Goal: Use online tool/utility: Utilize a website feature to perform a specific function

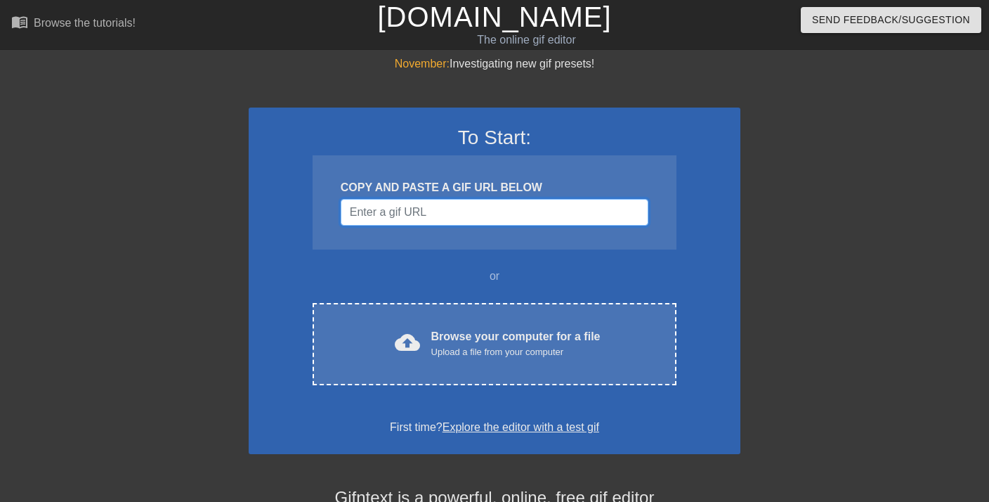
click at [415, 212] on input "Username" at bounding box center [495, 212] width 308 height 27
paste input "Username"
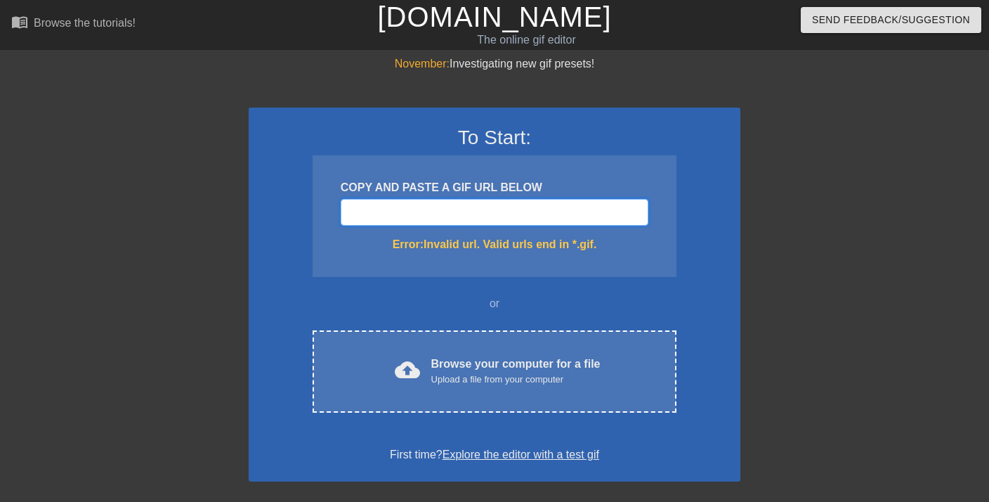
paste input "[URL][DOMAIN_NAME]"
type input "[URL][DOMAIN_NAME]"
drag, startPoint x: 641, startPoint y: 210, endPoint x: 234, endPoint y: 205, distance: 406.9
click at [234, 205] on div "November: Investigating new gif presets! To Start: COPY AND PASTE A GIF URL BEL…" at bounding box center [494, 413] width 989 height 715
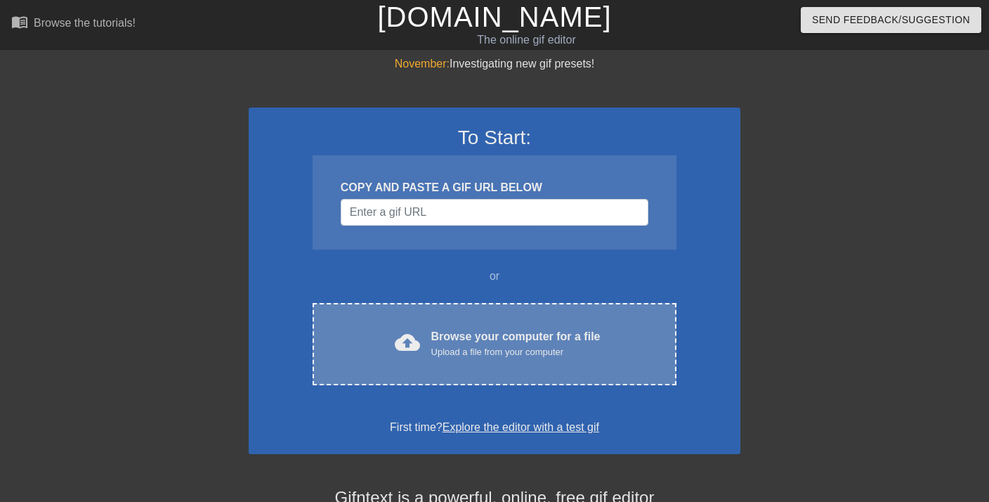
click at [415, 340] on span "cloud_upload" at bounding box center [407, 342] width 25 height 25
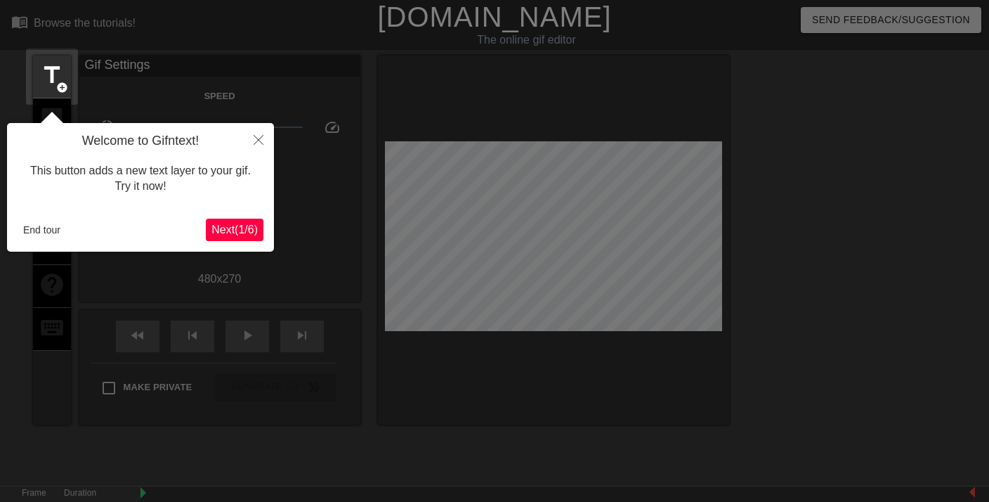
scroll to position [34, 0]
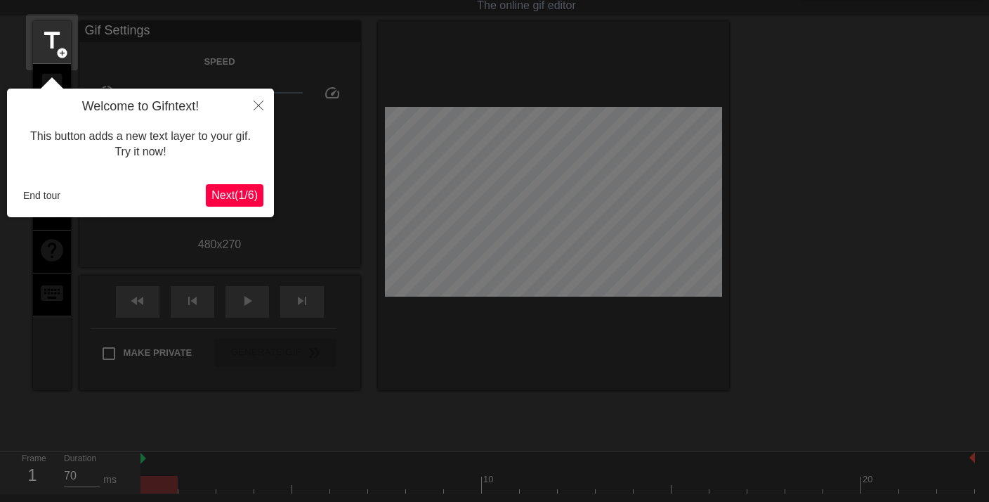
click at [232, 195] on span "Next ( 1 / 6 )" at bounding box center [235, 195] width 46 height 12
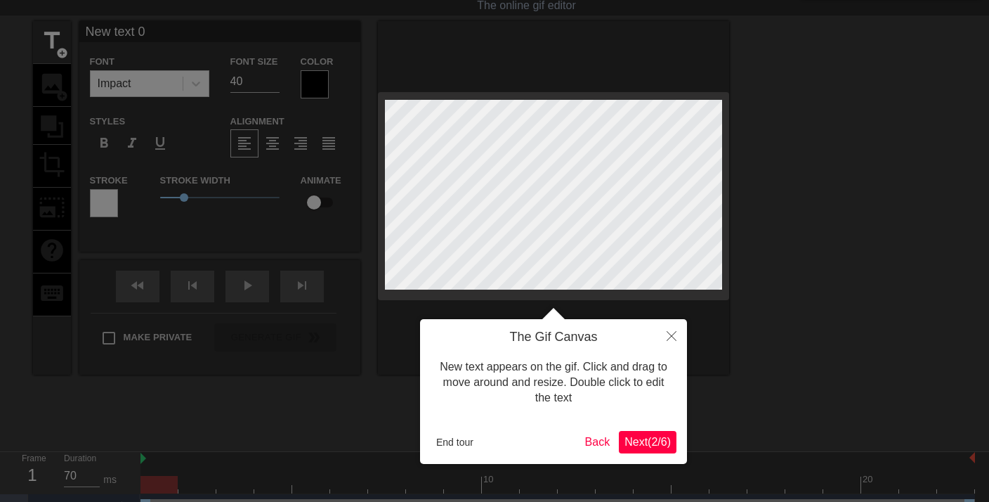
scroll to position [0, 0]
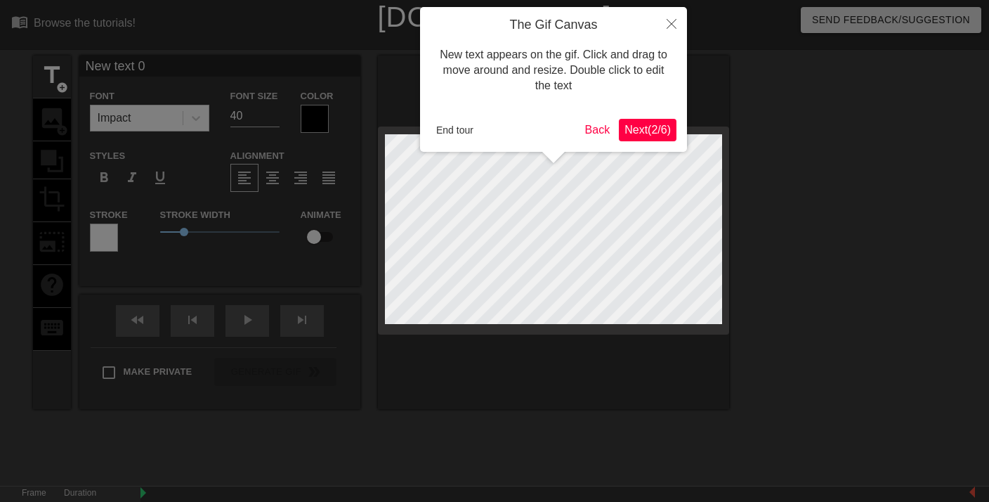
click at [625, 131] on span "Next ( 2 / 6 )" at bounding box center [648, 130] width 46 height 12
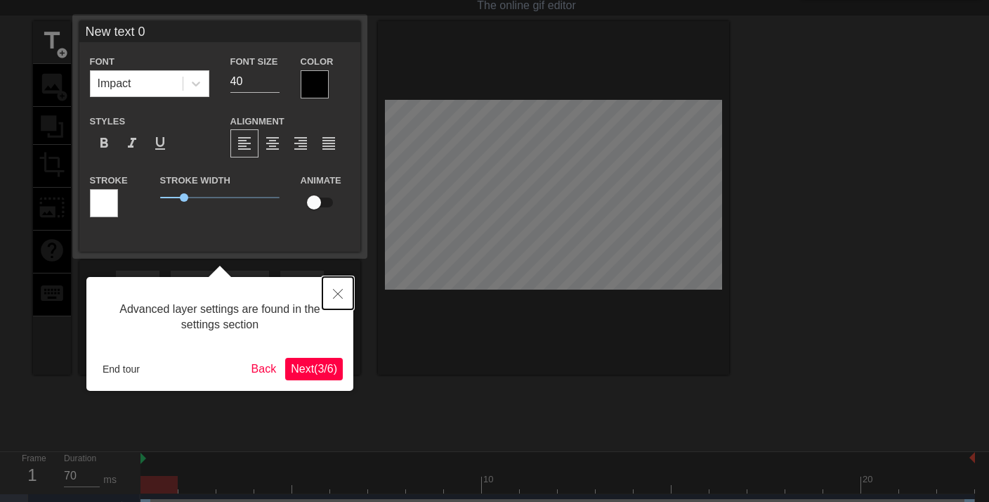
click at [337, 292] on icon "Close" at bounding box center [338, 294] width 10 height 10
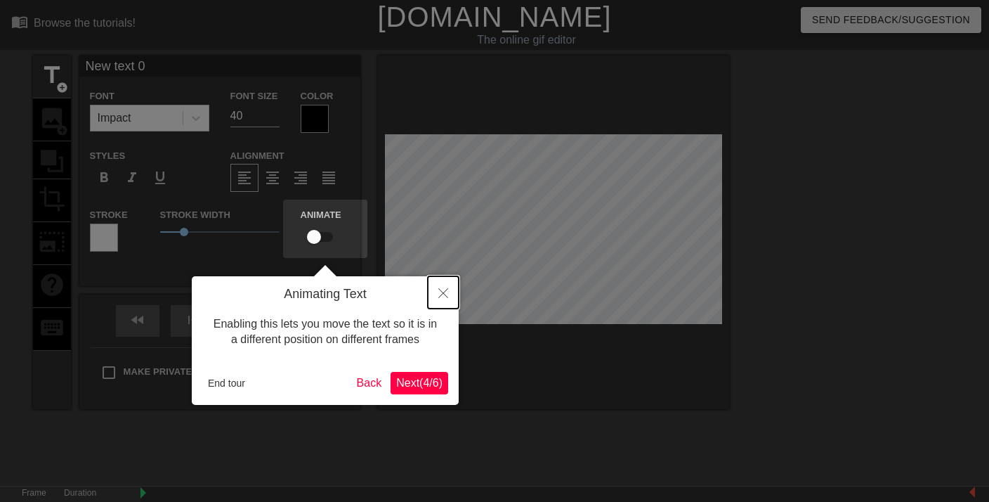
click at [439, 292] on icon "Close" at bounding box center [444, 293] width 10 height 10
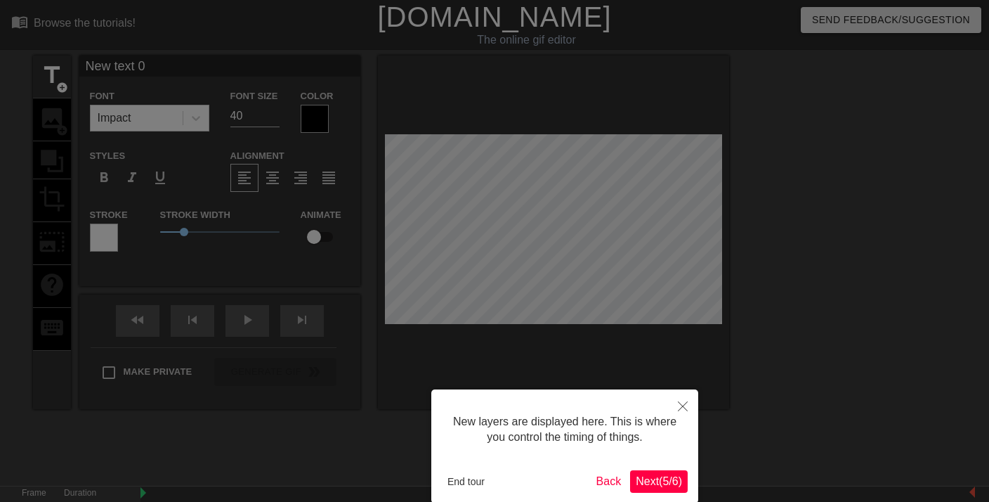
scroll to position [71, 0]
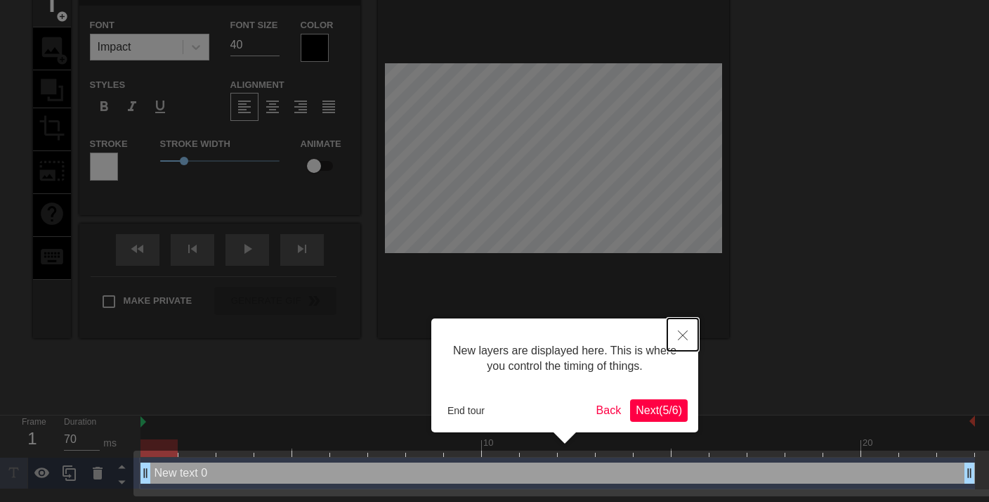
click at [687, 332] on icon "Close" at bounding box center [683, 335] width 10 height 10
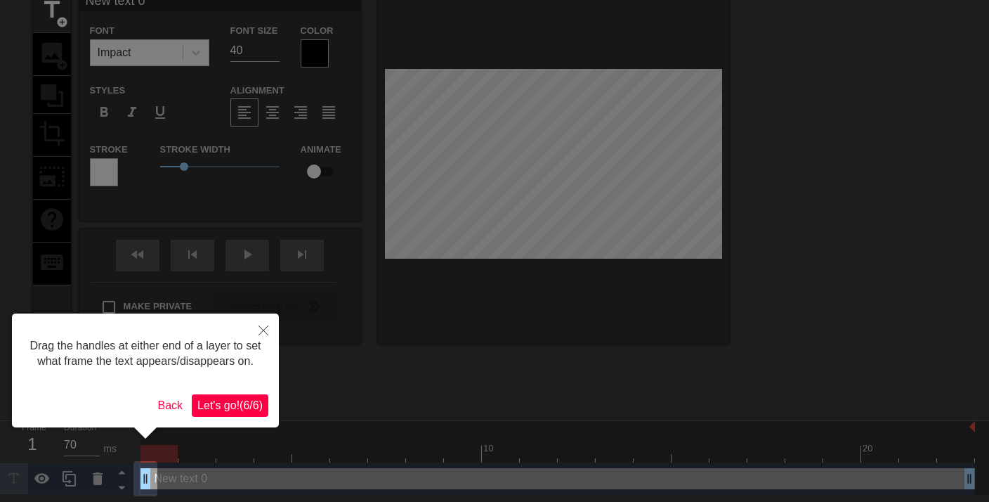
scroll to position [0, 0]
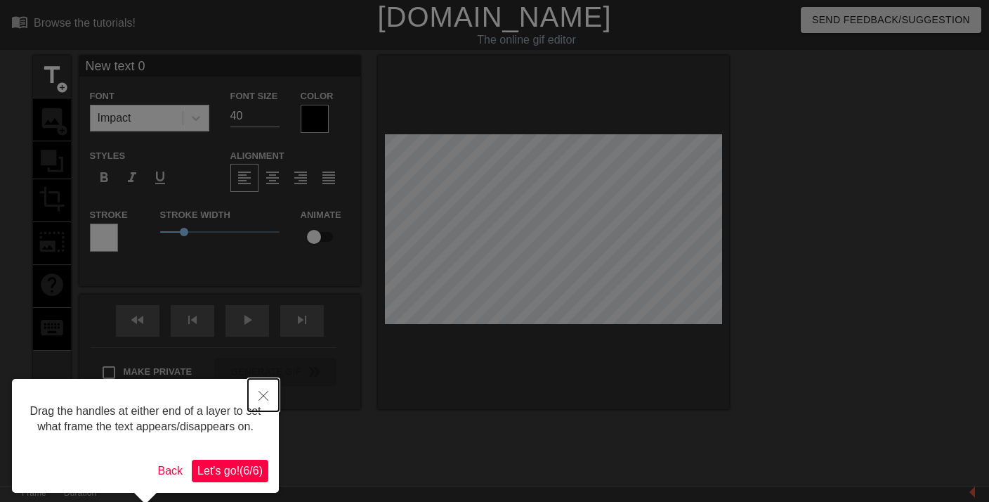
click at [266, 394] on icon "Close" at bounding box center [264, 396] width 10 height 10
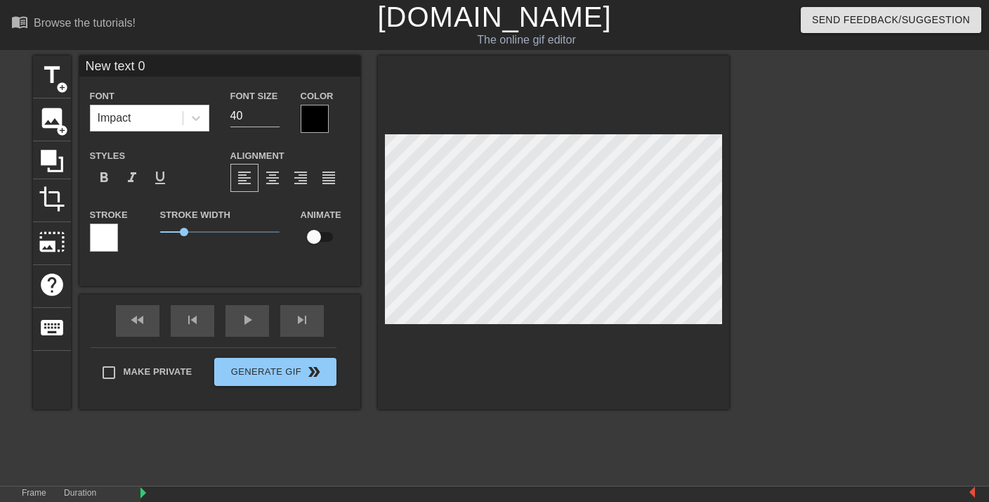
type input "New txt 0"
type textarea "New txt 0"
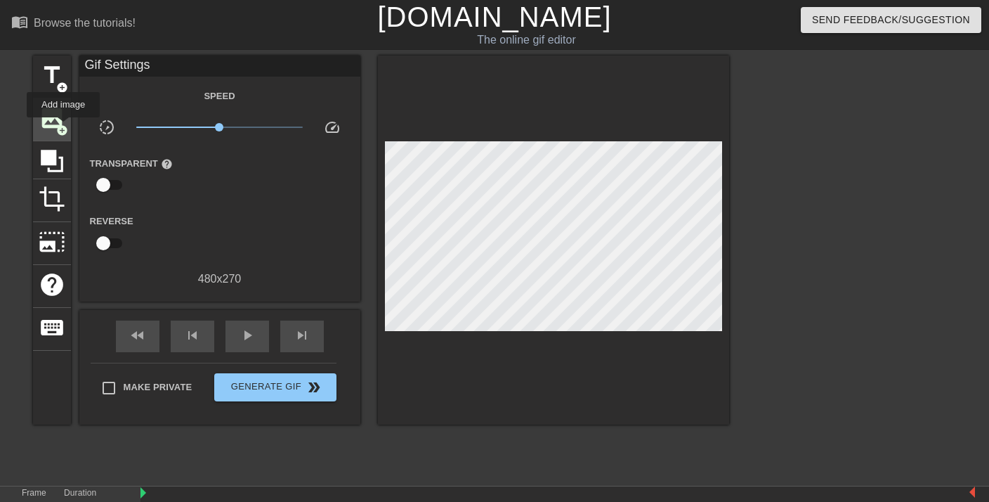
click at [64, 127] on span "add_circle" at bounding box center [62, 130] width 12 height 12
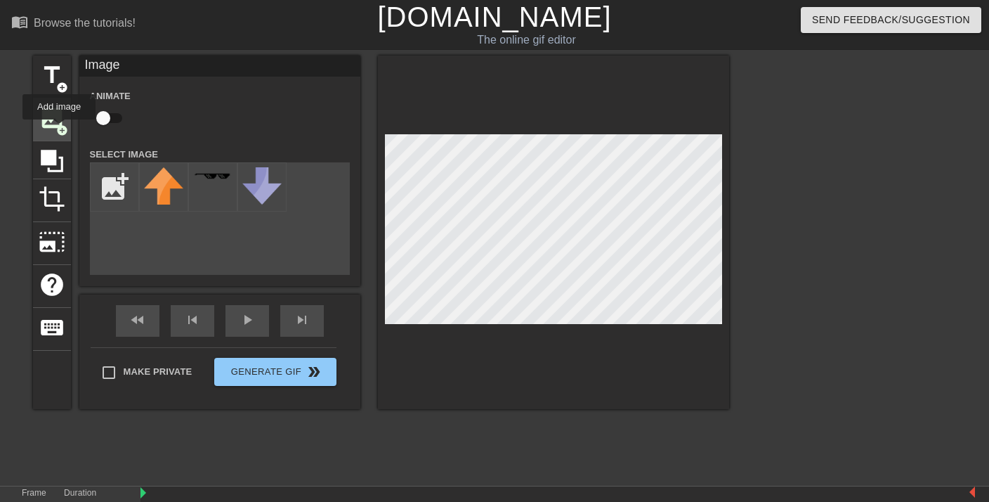
click at [60, 129] on span "add_circle" at bounding box center [62, 130] width 12 height 12
click at [122, 183] on input "file" at bounding box center [115, 187] width 48 height 48
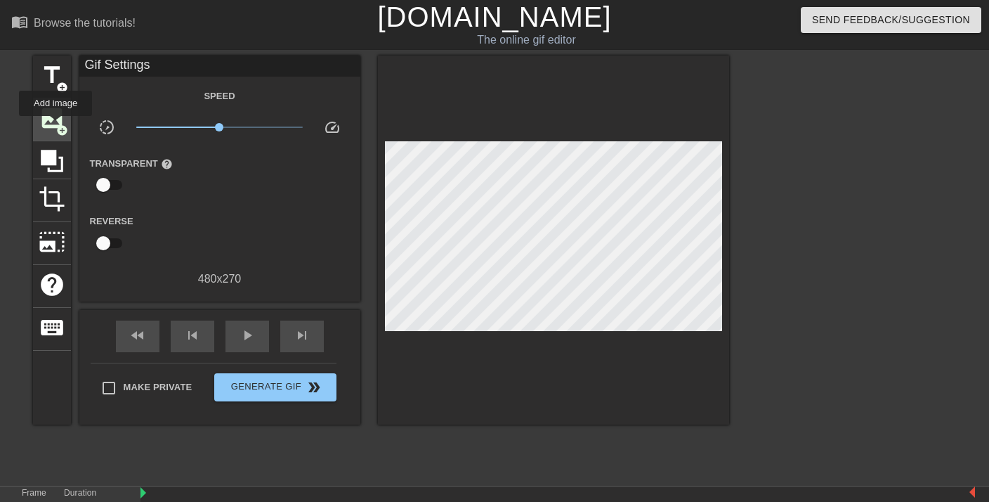
click at [56, 126] on span "add_circle" at bounding box center [62, 130] width 12 height 12
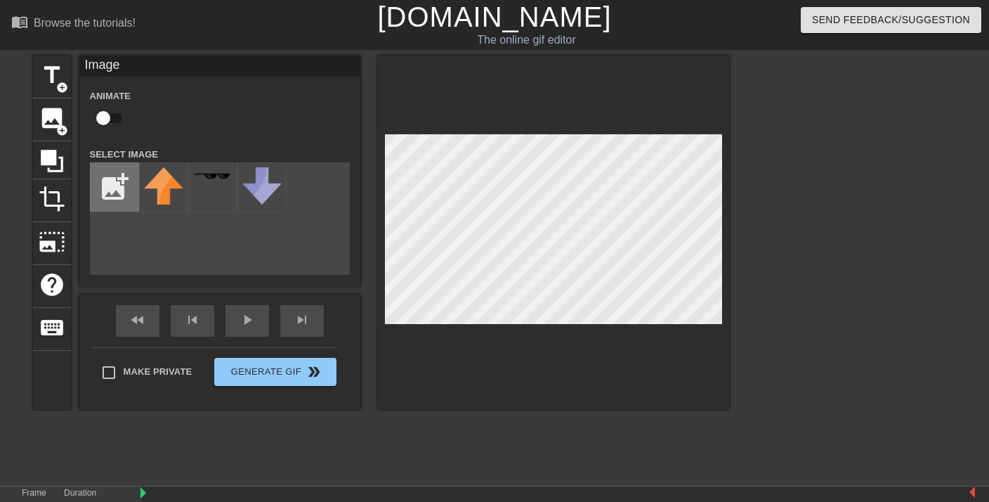
click at [110, 195] on input "file" at bounding box center [115, 187] width 48 height 48
type input "C:\fakepath\webimage-69C5245D-40E1-4BEF-A36925D3952F8803.png"
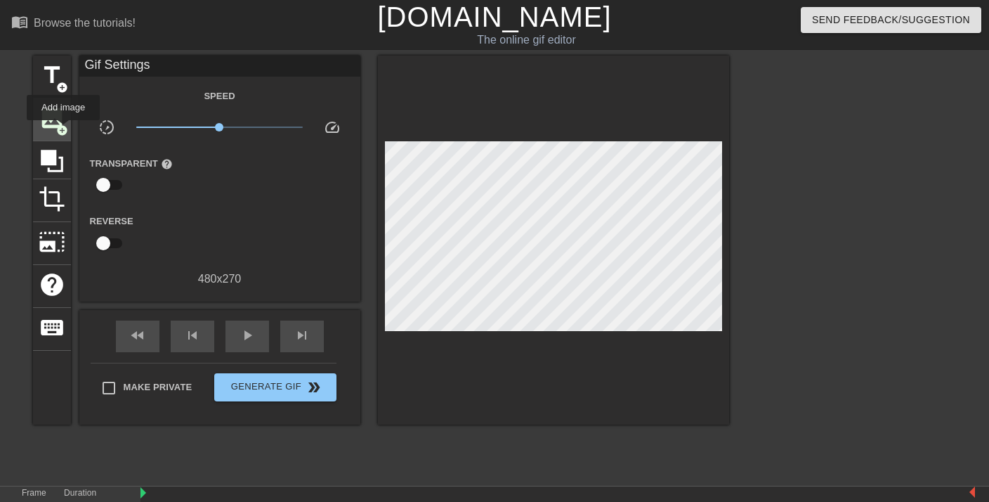
click at [64, 130] on span "add_circle" at bounding box center [62, 130] width 12 height 12
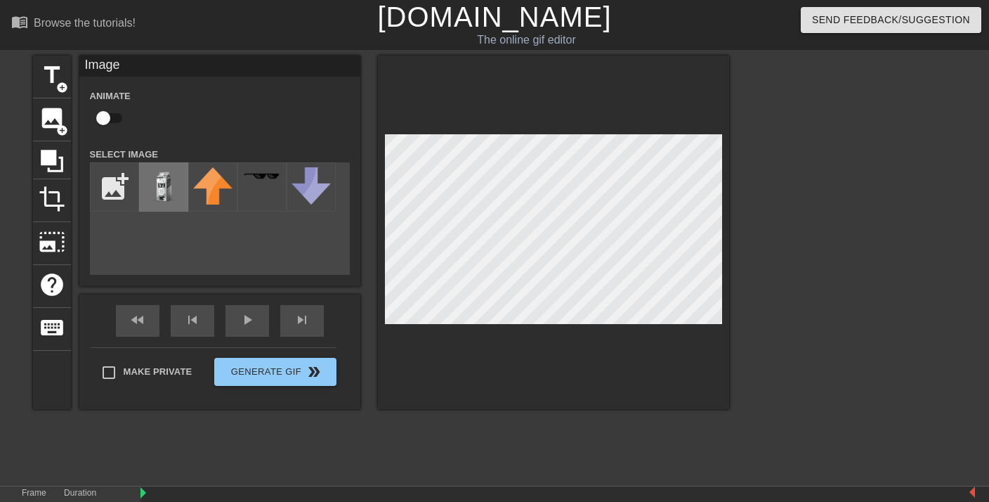
click at [162, 200] on img at bounding box center [163, 186] width 39 height 39
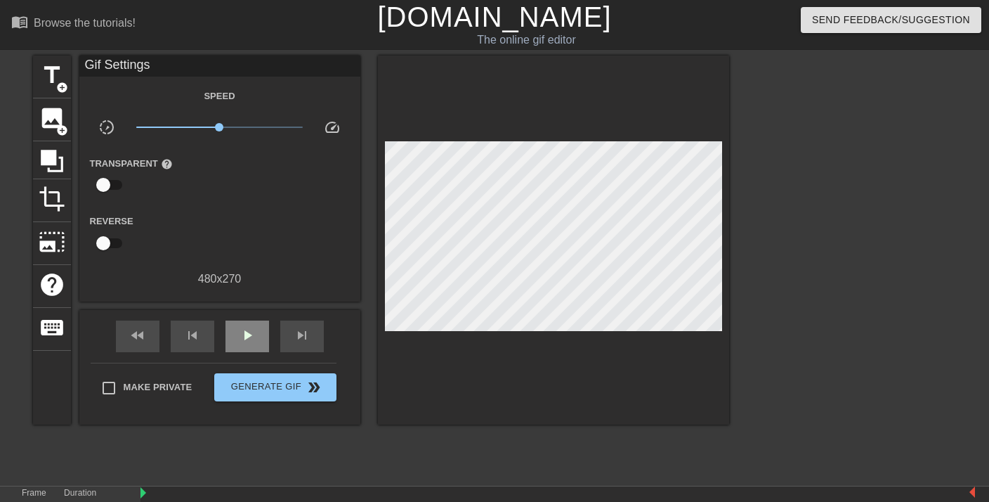
click at [242, 318] on div "fast_rewind skip_previous play_arrow skip_next" at bounding box center [219, 336] width 229 height 53
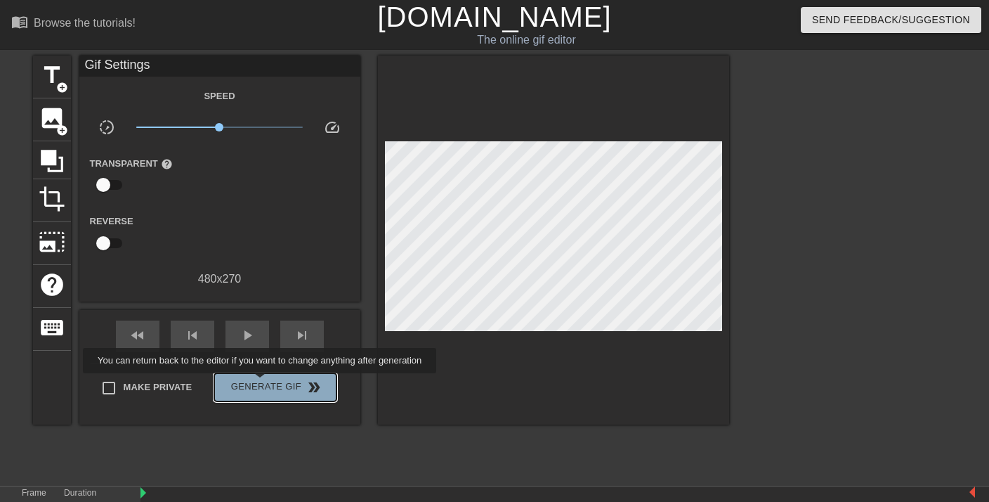
click at [269, 383] on span "Generate Gif double_arrow" at bounding box center [275, 387] width 110 height 17
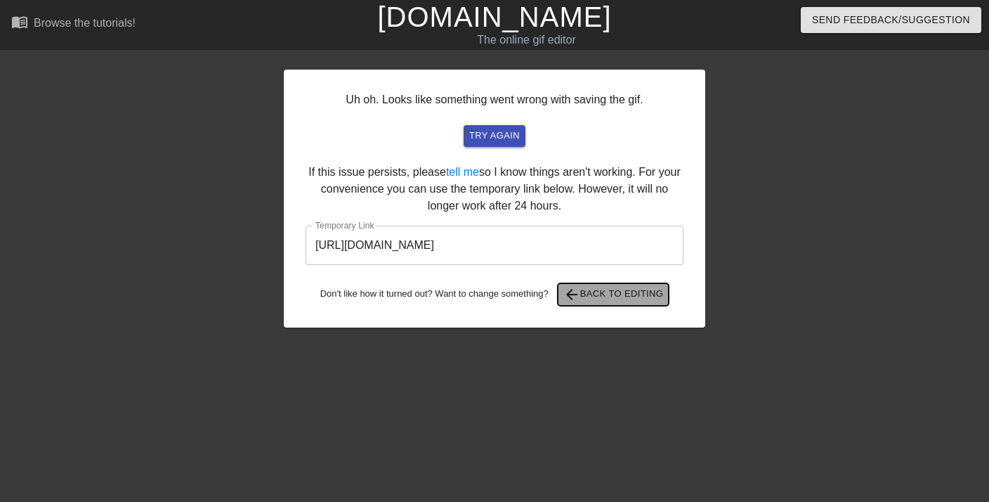
click at [590, 295] on span "arrow_back Back to Editing" at bounding box center [614, 294] width 100 height 17
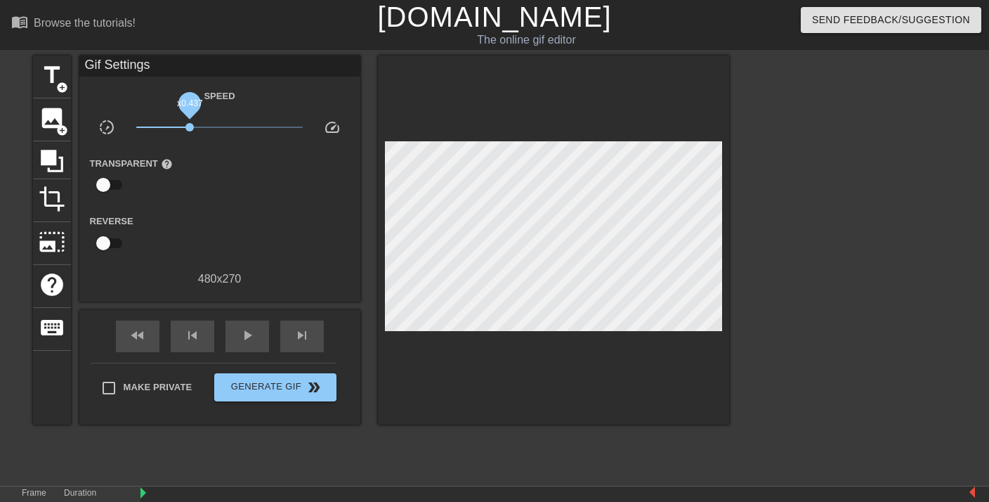
drag, startPoint x: 221, startPoint y: 125, endPoint x: 189, endPoint y: 124, distance: 31.6
click at [189, 124] on span "x0.437" at bounding box center [190, 127] width 8 height 8
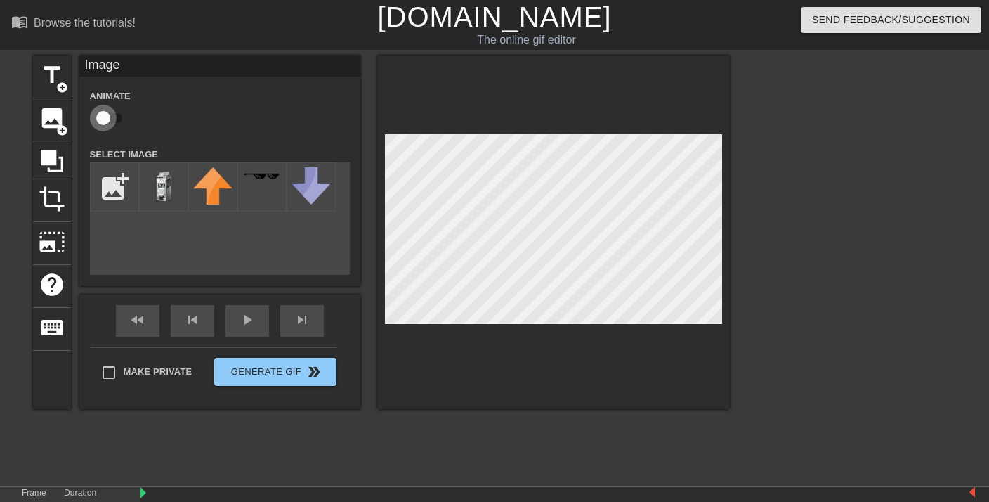
click at [102, 115] on input "checkbox" at bounding box center [103, 118] width 80 height 27
checkbox input "true"
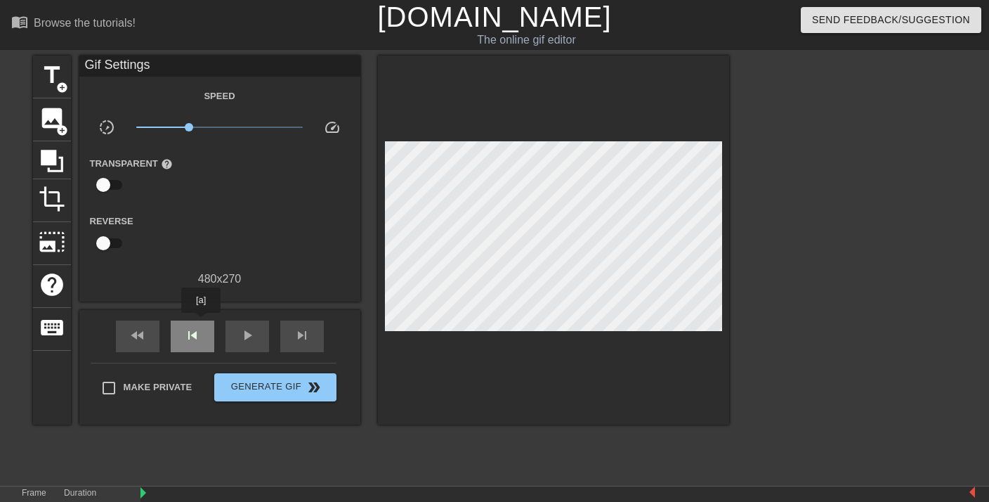
click at [202, 323] on div "skip_previous" at bounding box center [193, 336] width 44 height 32
click at [192, 126] on span "x0.462" at bounding box center [192, 127] width 8 height 8
drag, startPoint x: 192, startPoint y: 126, endPoint x: 254, endPoint y: 130, distance: 62.6
click at [254, 130] on span "x2.63" at bounding box center [254, 127] width 8 height 8
click at [242, 339] on span "play_arrow" at bounding box center [247, 335] width 17 height 17
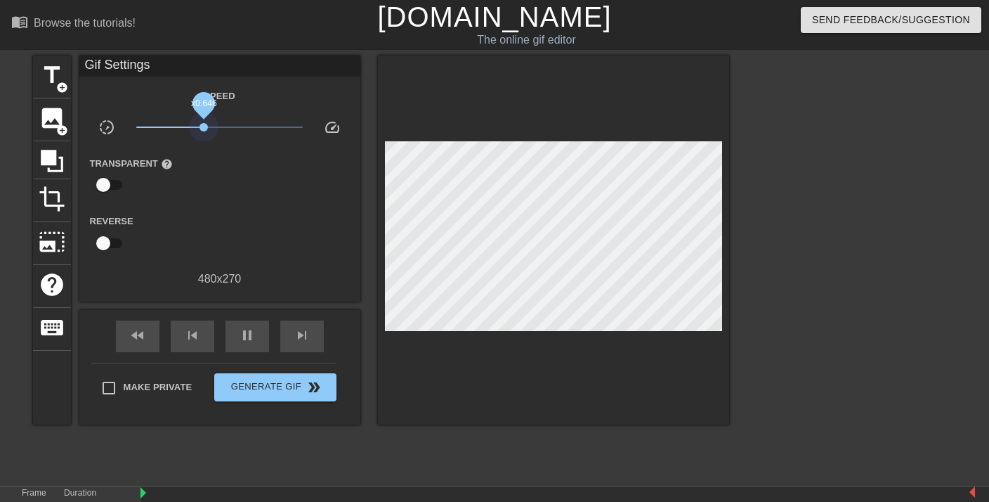
drag, startPoint x: 254, startPoint y: 123, endPoint x: 204, endPoint y: 122, distance: 49.9
click at [204, 122] on span "x0.646" at bounding box center [219, 127] width 167 height 17
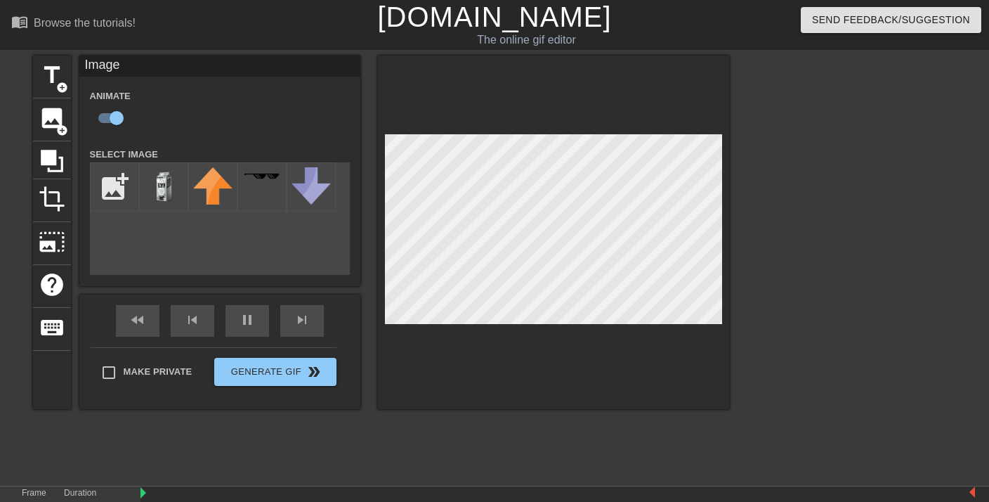
type input "70"
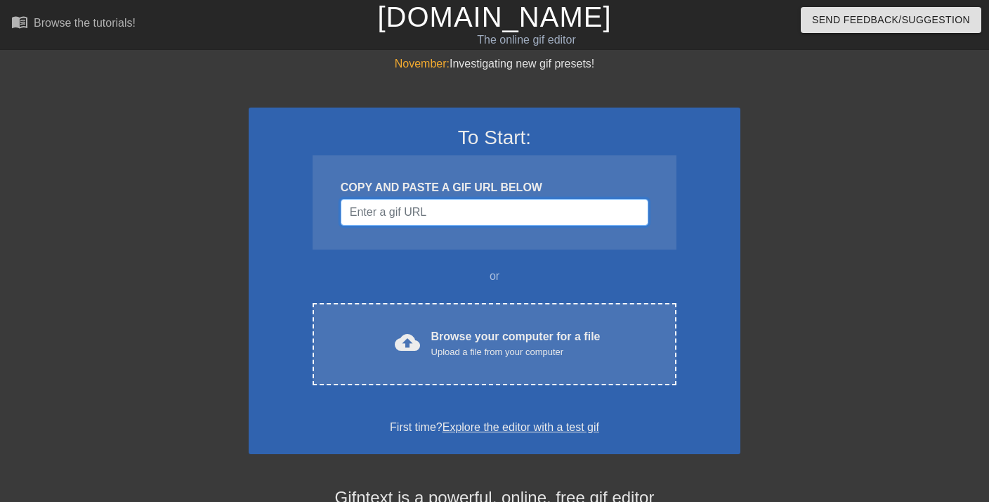
click at [380, 213] on input "Username" at bounding box center [495, 212] width 308 height 27
paste input "https://tenor.com/view/milk-in-your-face-splash-milk-face-protein-gif-16842713"
type input "https://tenor.com/view/milk-in-your-face-splash-milk-face-protein-gif-16842713"
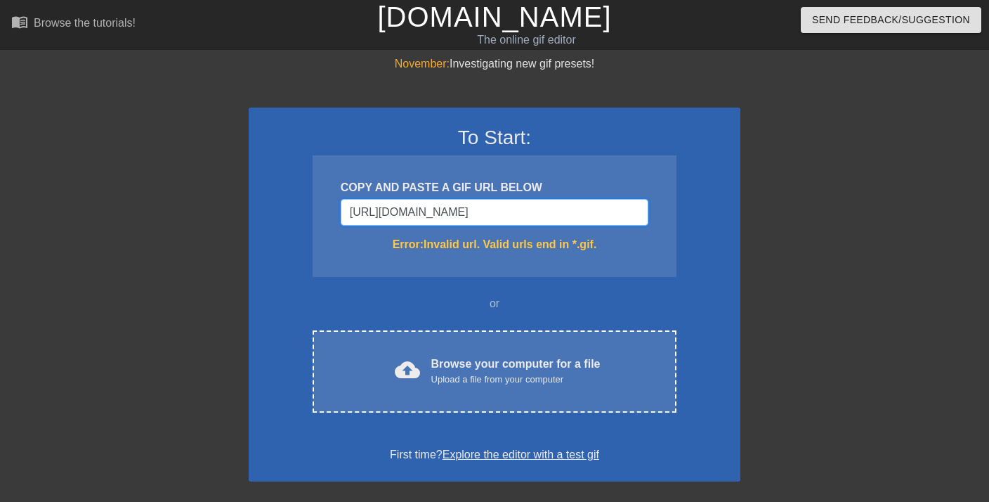
drag, startPoint x: 642, startPoint y: 212, endPoint x: 141, endPoint y: 182, distance: 502.0
click at [141, 182] on div "November: Investigating new gif presets! To Start: COPY AND PASTE A GIF URL BEL…" at bounding box center [494, 413] width 989 height 715
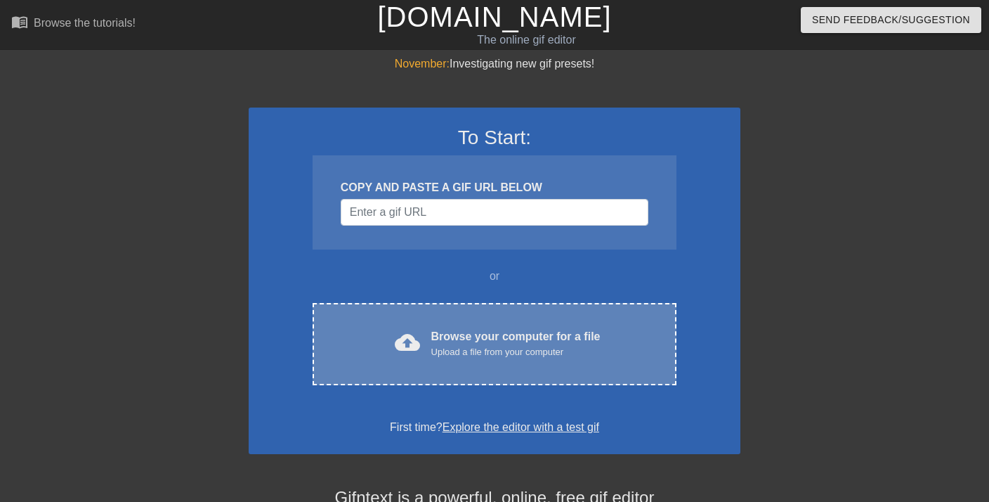
click at [481, 349] on div "Upload a file from your computer" at bounding box center [515, 352] width 169 height 14
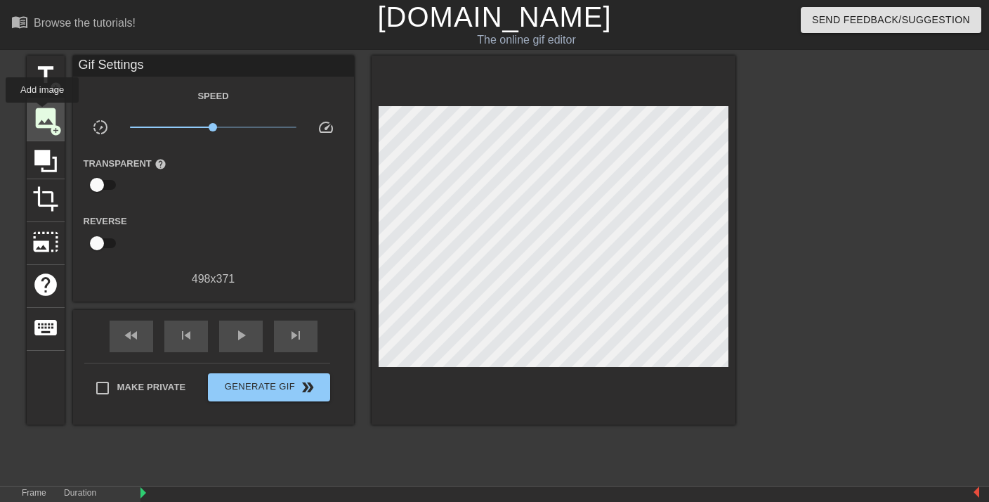
click at [43, 112] on span "image" at bounding box center [45, 118] width 27 height 27
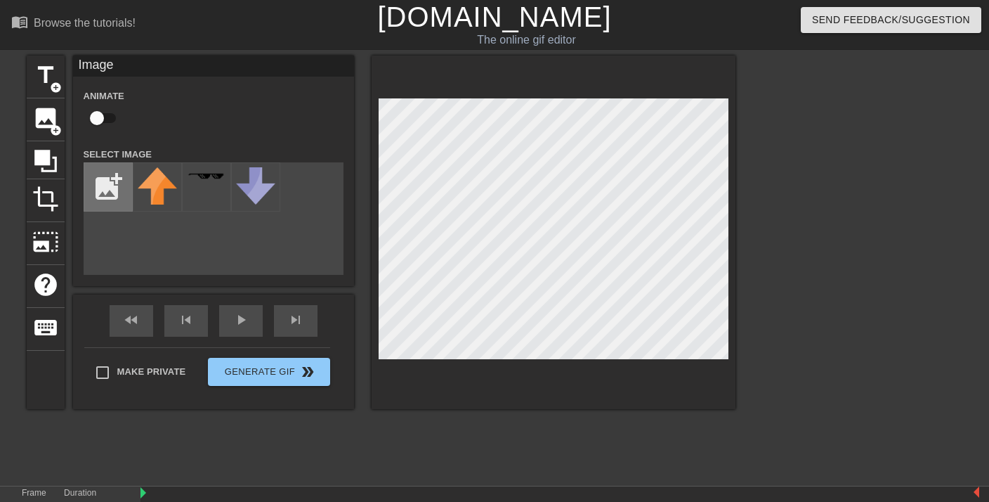
click at [102, 200] on input "file" at bounding box center [108, 187] width 48 height 48
type input "C:\fakepath\webimage-69C5245D-40E1-4BEF-A36925D3952F8803.png"
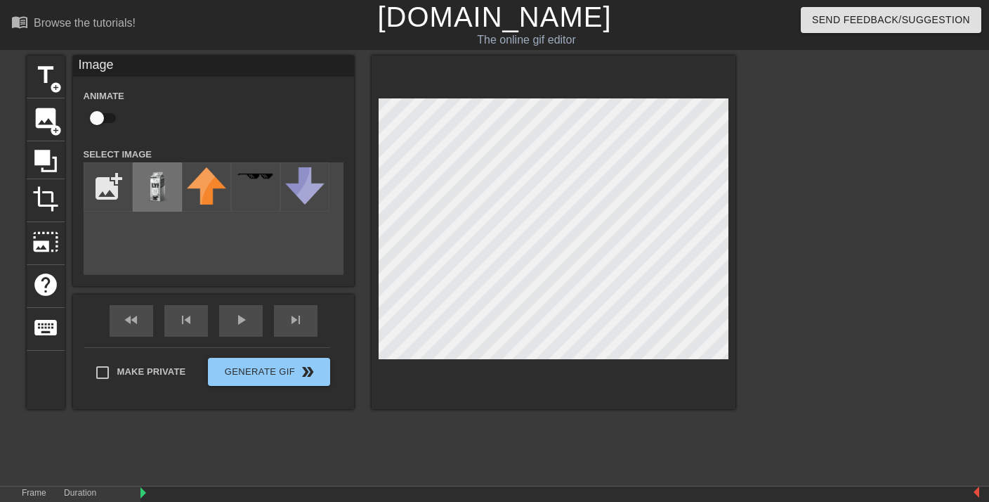
click at [155, 192] on img at bounding box center [157, 186] width 39 height 39
click at [96, 112] on input "checkbox" at bounding box center [97, 118] width 80 height 27
checkbox input "true"
click at [391, 382] on div at bounding box center [554, 232] width 364 height 353
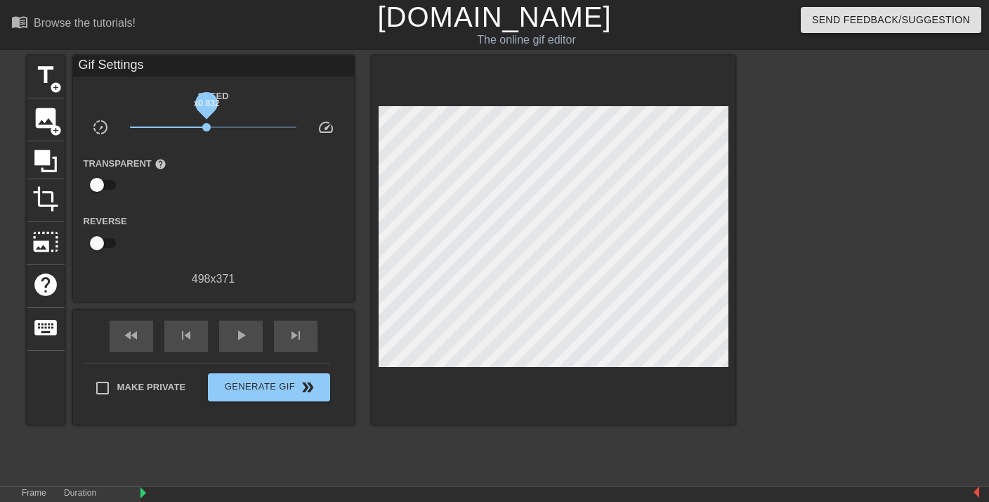
click at [207, 124] on span "x0.832" at bounding box center [213, 127] width 167 height 17
drag, startPoint x: 207, startPoint y: 124, endPoint x: 214, endPoint y: 125, distance: 7.8
click at [214, 125] on span "x0.933" at bounding box center [211, 127] width 8 height 8
click at [211, 125] on span "x0.989" at bounding box center [213, 127] width 8 height 8
click at [242, 337] on span "play_arrow" at bounding box center [241, 335] width 17 height 17
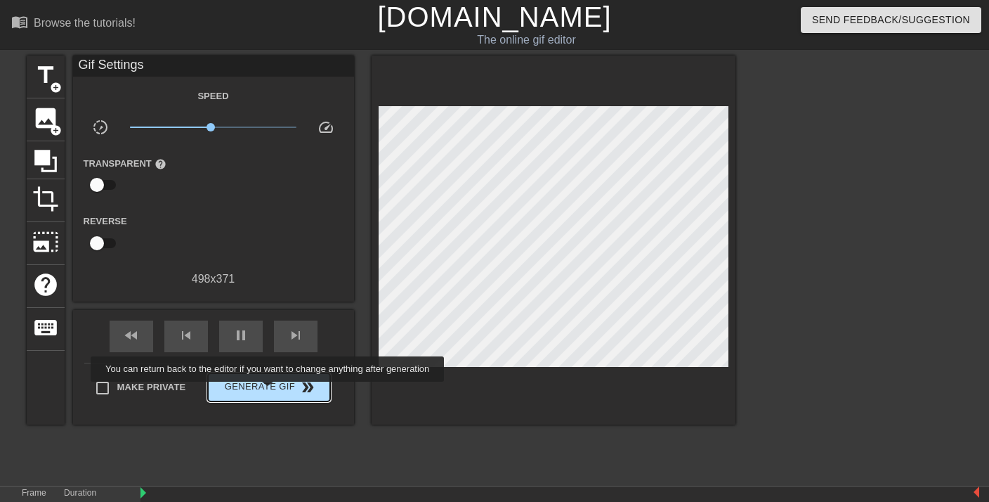
click at [276, 391] on span "Generate Gif double_arrow" at bounding box center [269, 387] width 110 height 17
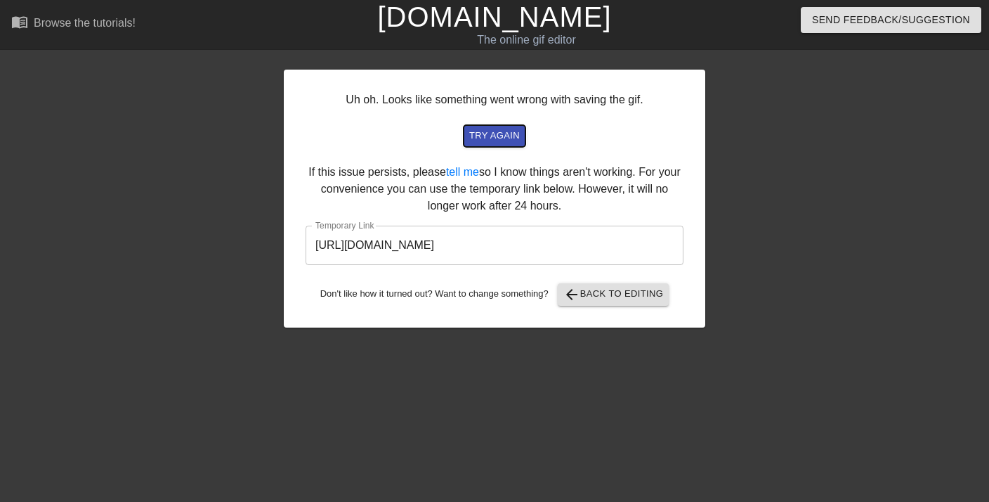
click at [496, 135] on span "try again" at bounding box center [494, 136] width 51 height 16
click at [606, 249] on input "https://www.gifntext.com/temp_generations/JJ6HFJUK.gif" at bounding box center [495, 245] width 378 height 39
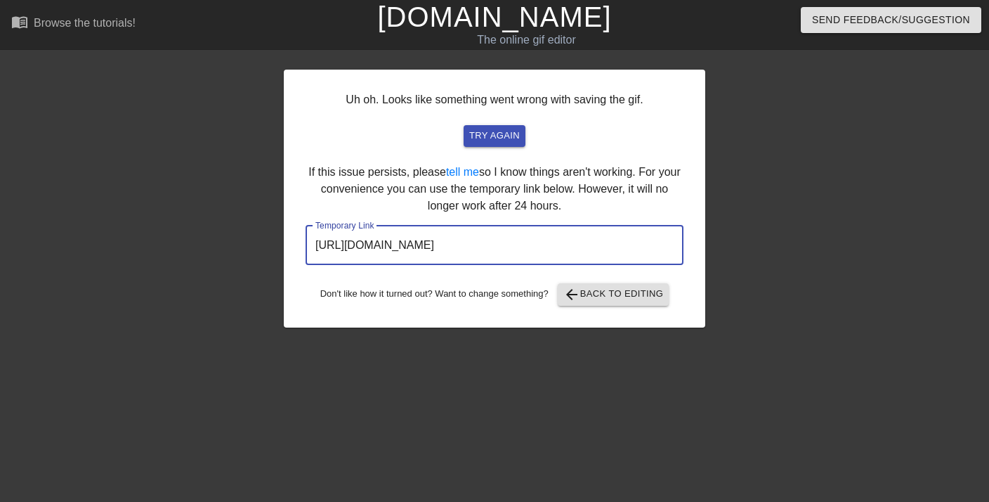
drag, startPoint x: 610, startPoint y: 245, endPoint x: 202, endPoint y: 249, distance: 408.3
click at [202, 249] on div "Uh oh. Looks like something went wrong with saving the gif. try again If this i…" at bounding box center [494, 267] width 989 height 422
